Goal: Task Accomplishment & Management: Use online tool/utility

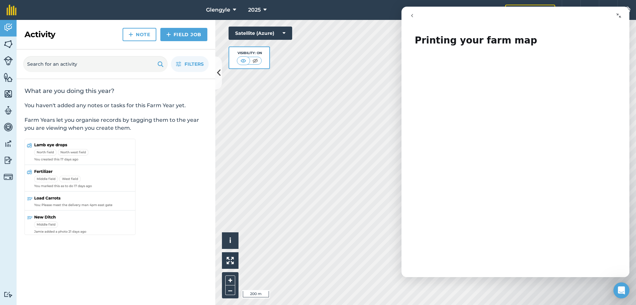
click at [619, 15] on icon "Collapse window" at bounding box center [618, 15] width 5 height 5
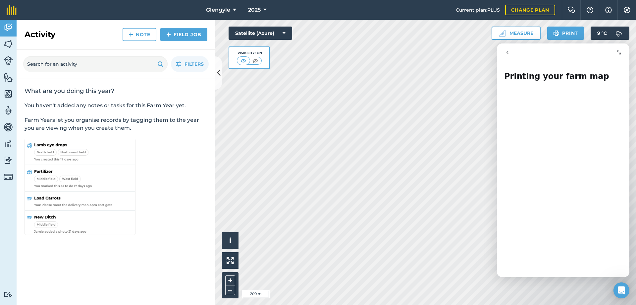
drag, startPoint x: 546, startPoint y: 55, endPoint x: 567, endPoint y: 54, distance: 20.6
click at [567, 54] on div "Intercom messenger" at bounding box center [563, 52] width 124 height 13
click at [562, 34] on button "Print" at bounding box center [565, 33] width 37 height 13
click at [218, 72] on icon at bounding box center [219, 73] width 4 height 12
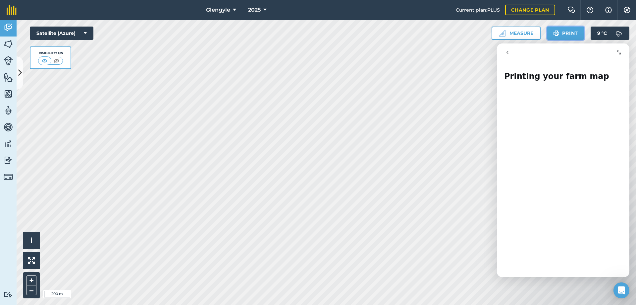
click at [576, 32] on button "Print" at bounding box center [565, 33] width 37 height 13
drag, startPoint x: 564, startPoint y: 33, endPoint x: 14, endPoint y: 214, distance: 579.4
click at [564, 33] on button "Print" at bounding box center [565, 33] width 37 height 13
click at [568, 33] on button "Print" at bounding box center [565, 33] width 37 height 13
